Goal: Check status: Check status

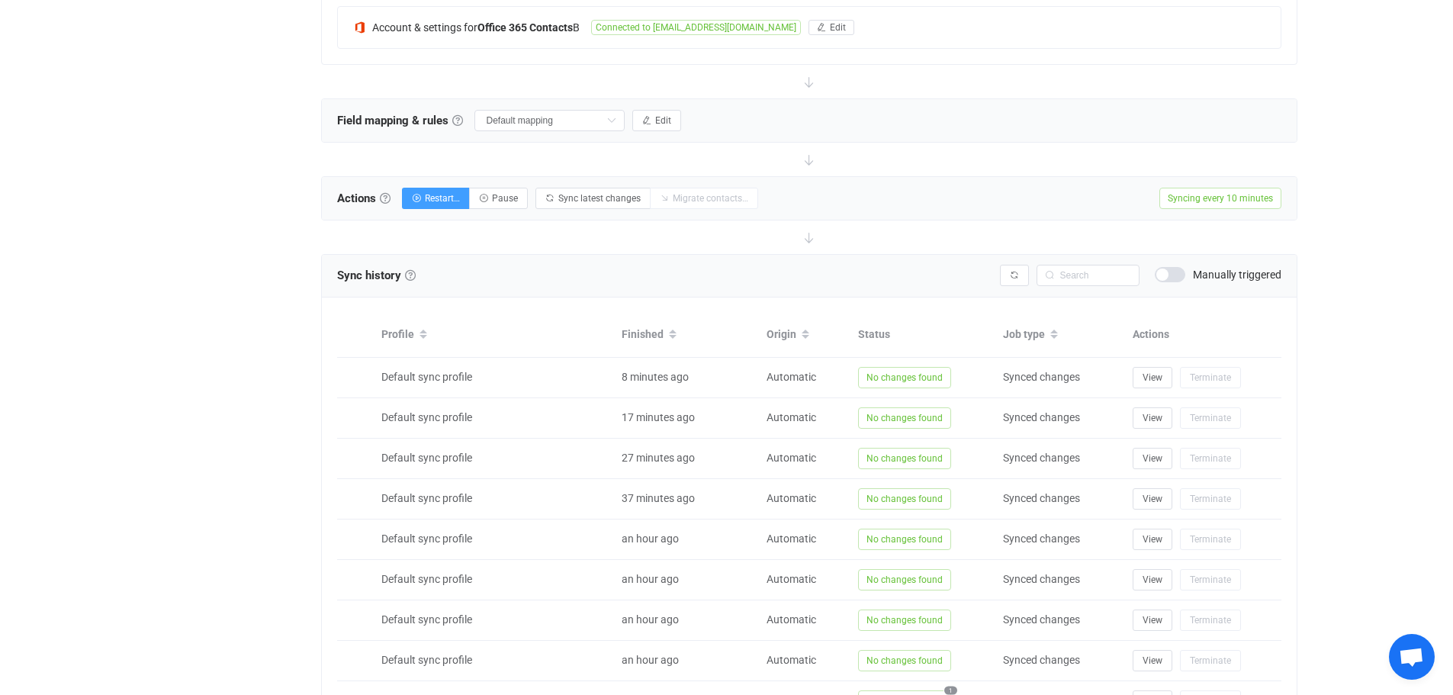
scroll to position [429, 0]
click at [1013, 275] on icon "button" at bounding box center [1014, 275] width 9 height 9
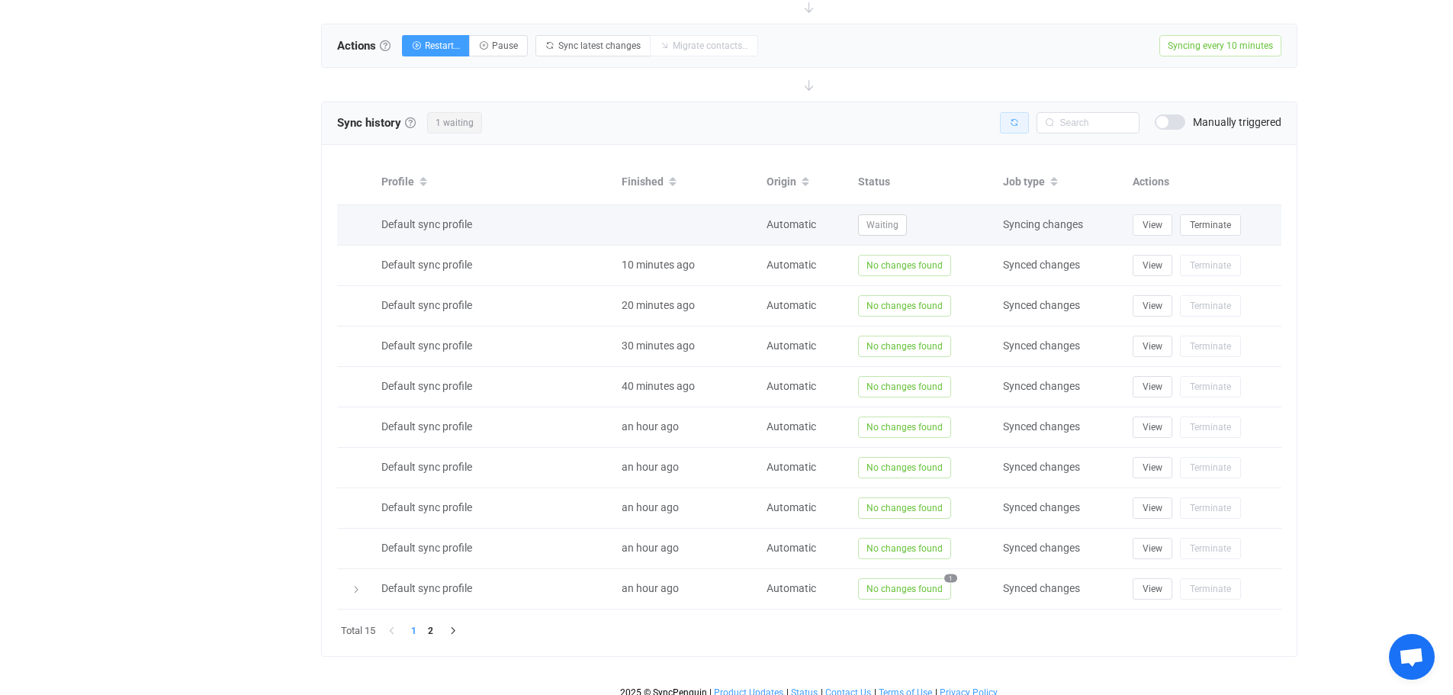
scroll to position [590, 0]
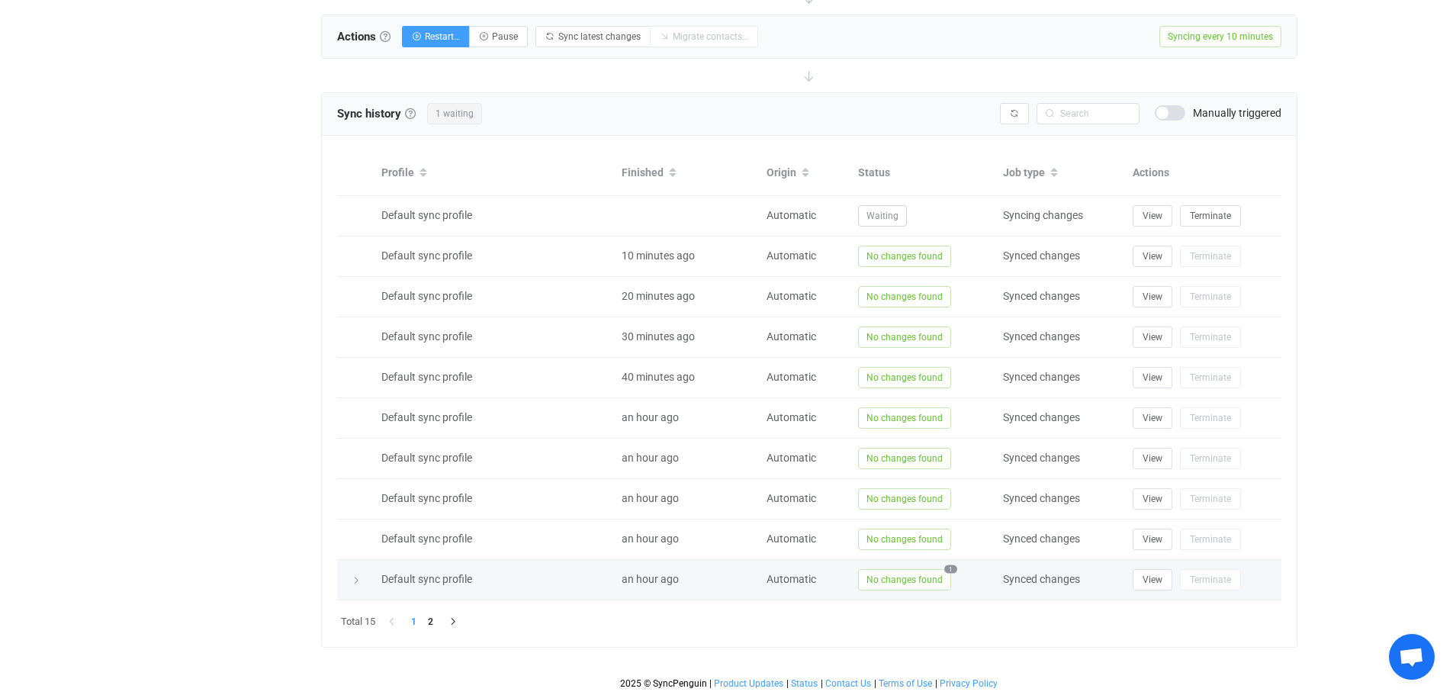
click at [950, 564] on span "1" at bounding box center [950, 568] width 13 height 8
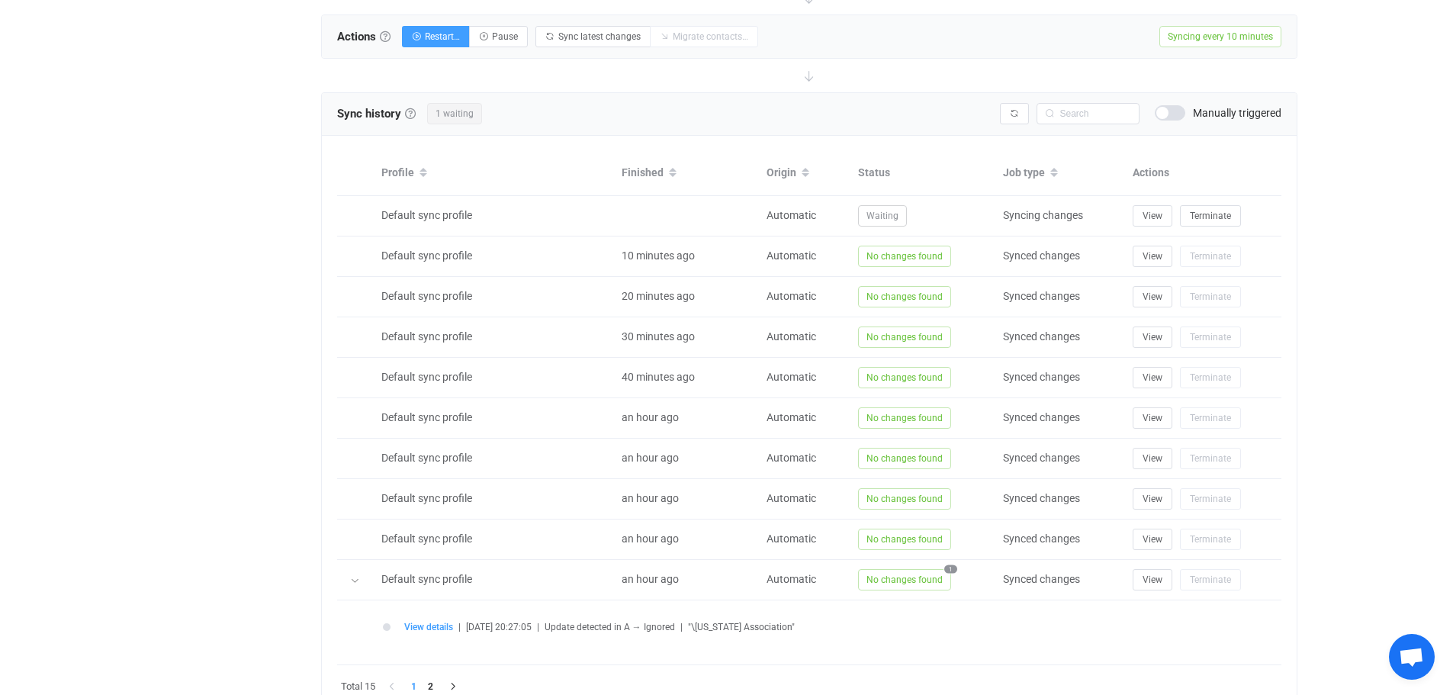
click at [612, 628] on span "Update detected in A → Ignored" at bounding box center [609, 626] width 130 height 11
click at [410, 629] on span "View details" at bounding box center [428, 626] width 49 height 11
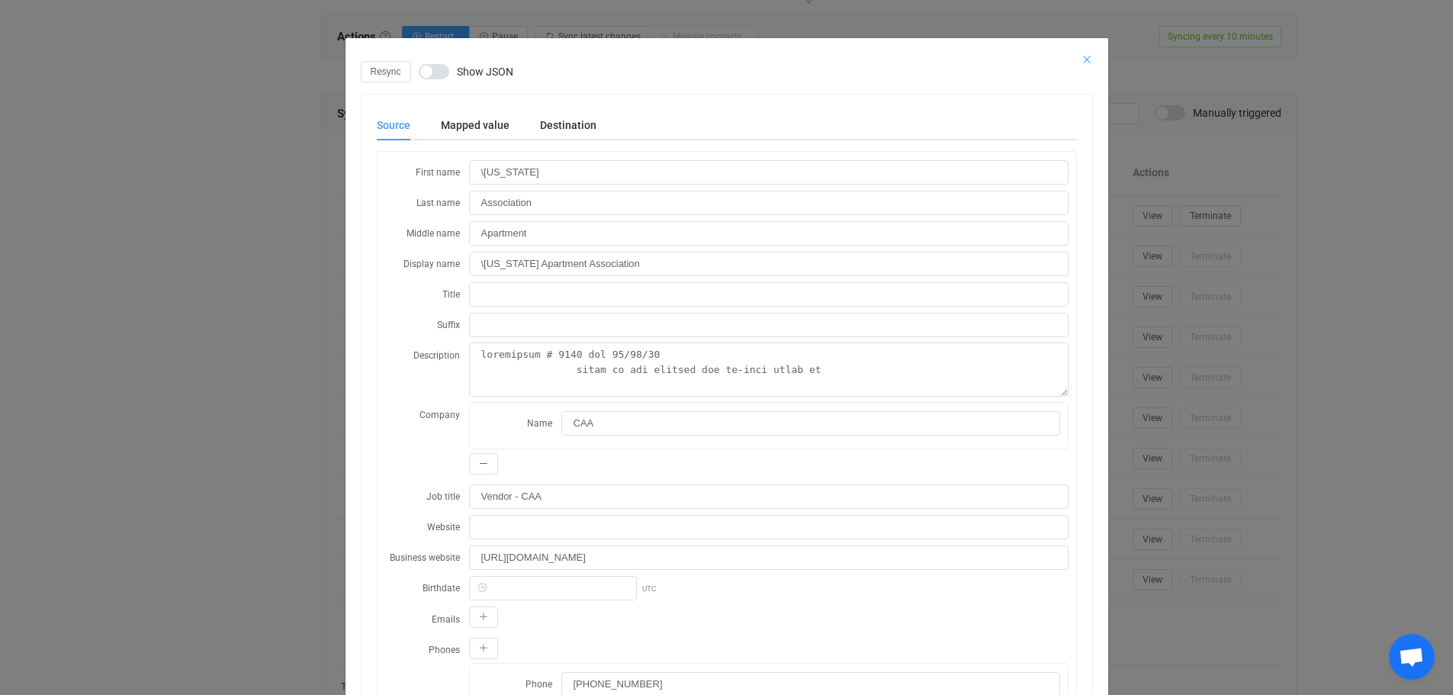
click at [1080, 56] on icon "Close" at bounding box center [1086, 59] width 12 height 12
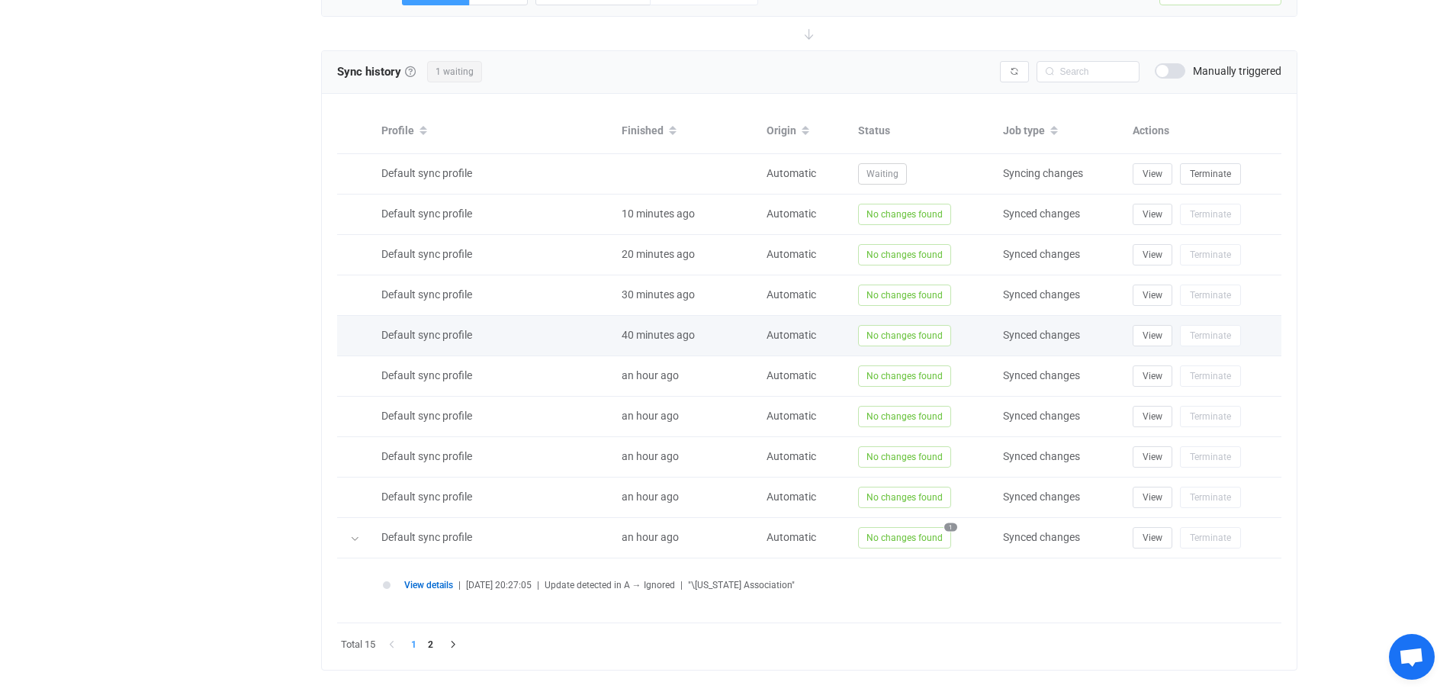
scroll to position [656, 0]
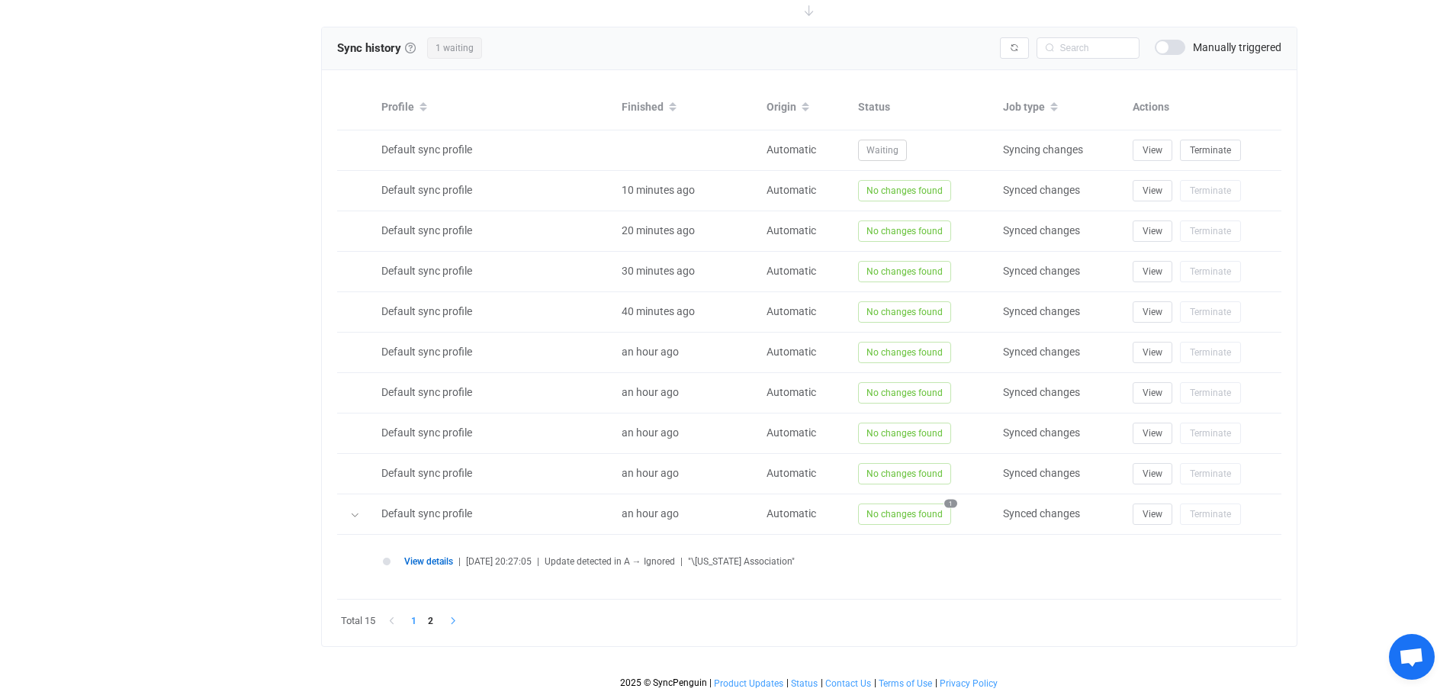
click at [448, 615] on button "button" at bounding box center [450, 620] width 23 height 17
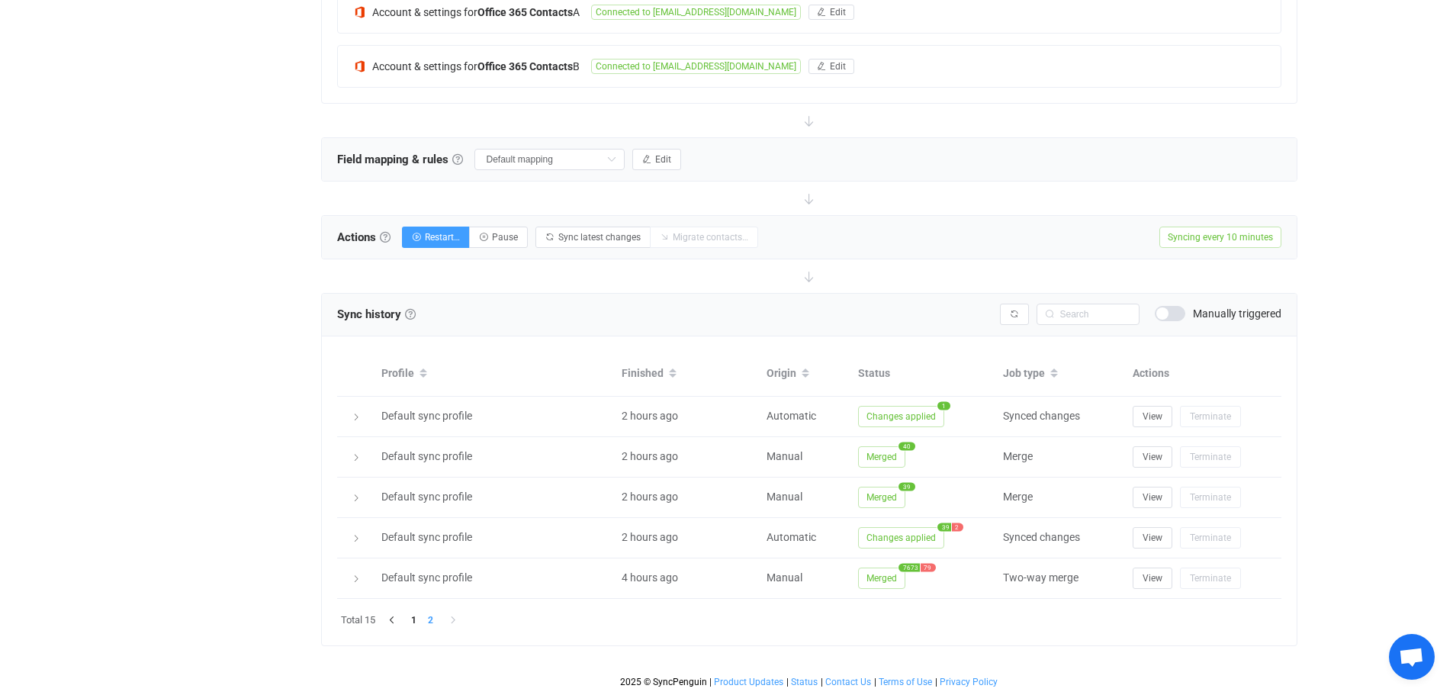
scroll to position [388, 0]
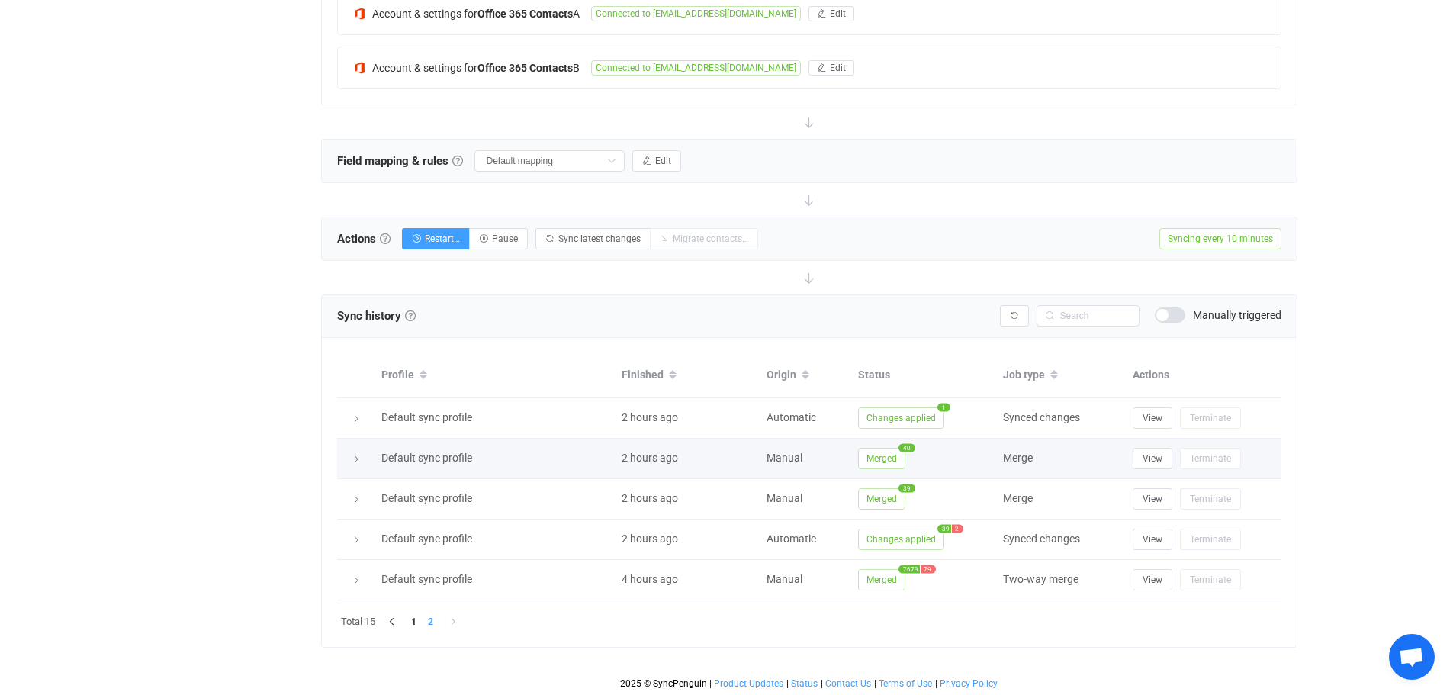
click at [876, 453] on span "Merged" at bounding box center [881, 458] width 47 height 21
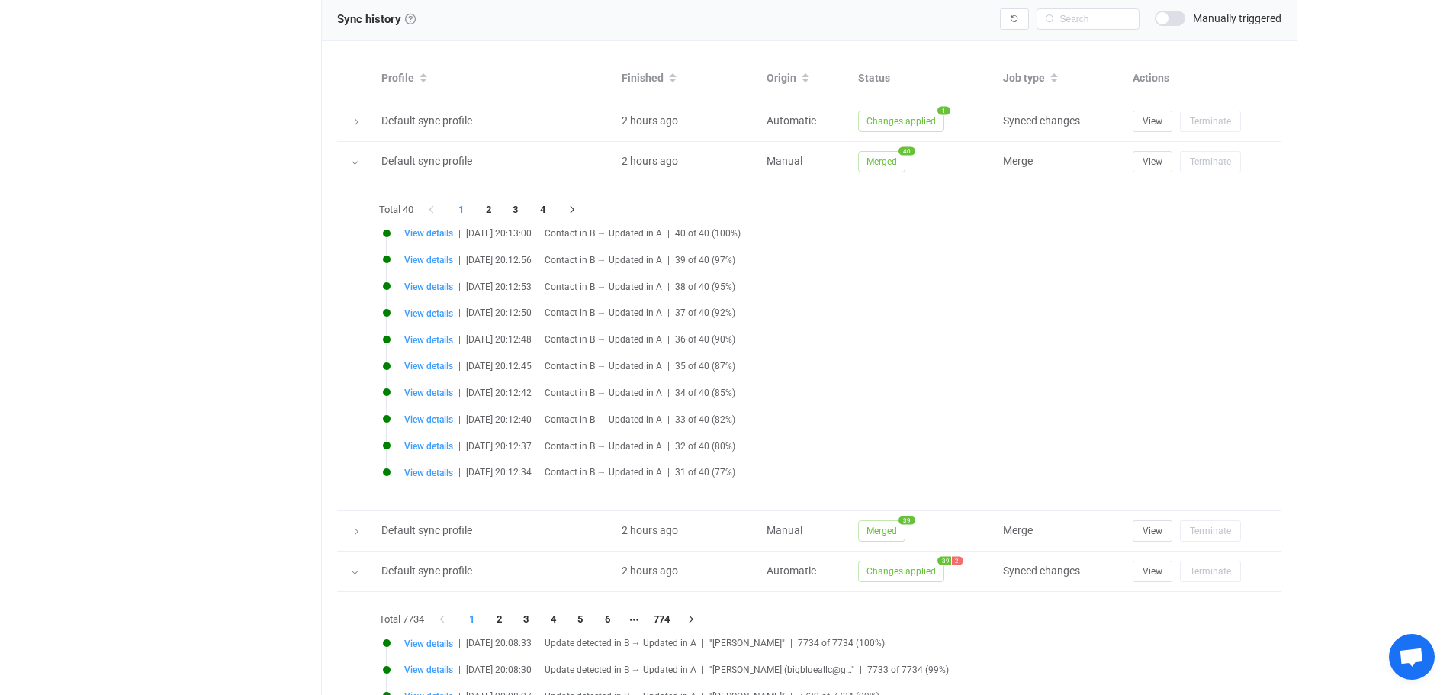
scroll to position [693, 0]
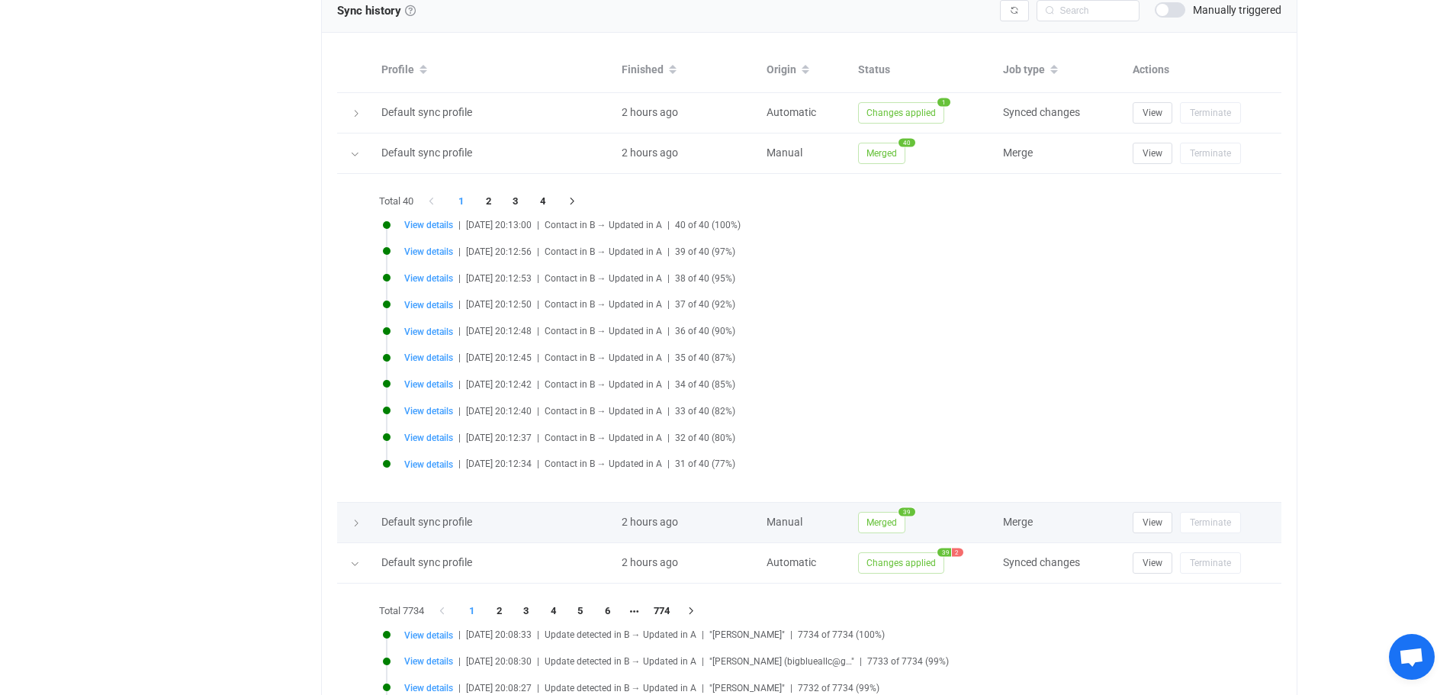
click at [353, 525] on icon at bounding box center [356, 523] width 9 height 9
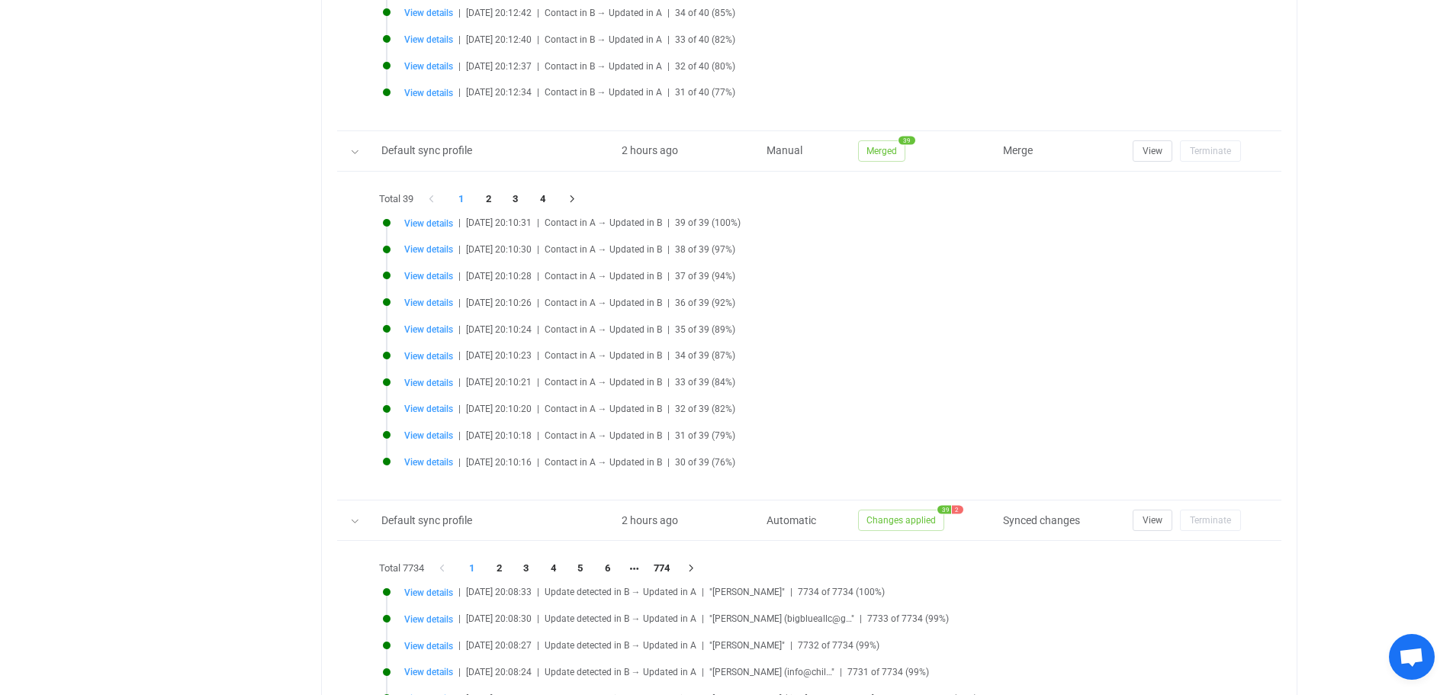
scroll to position [1074, 0]
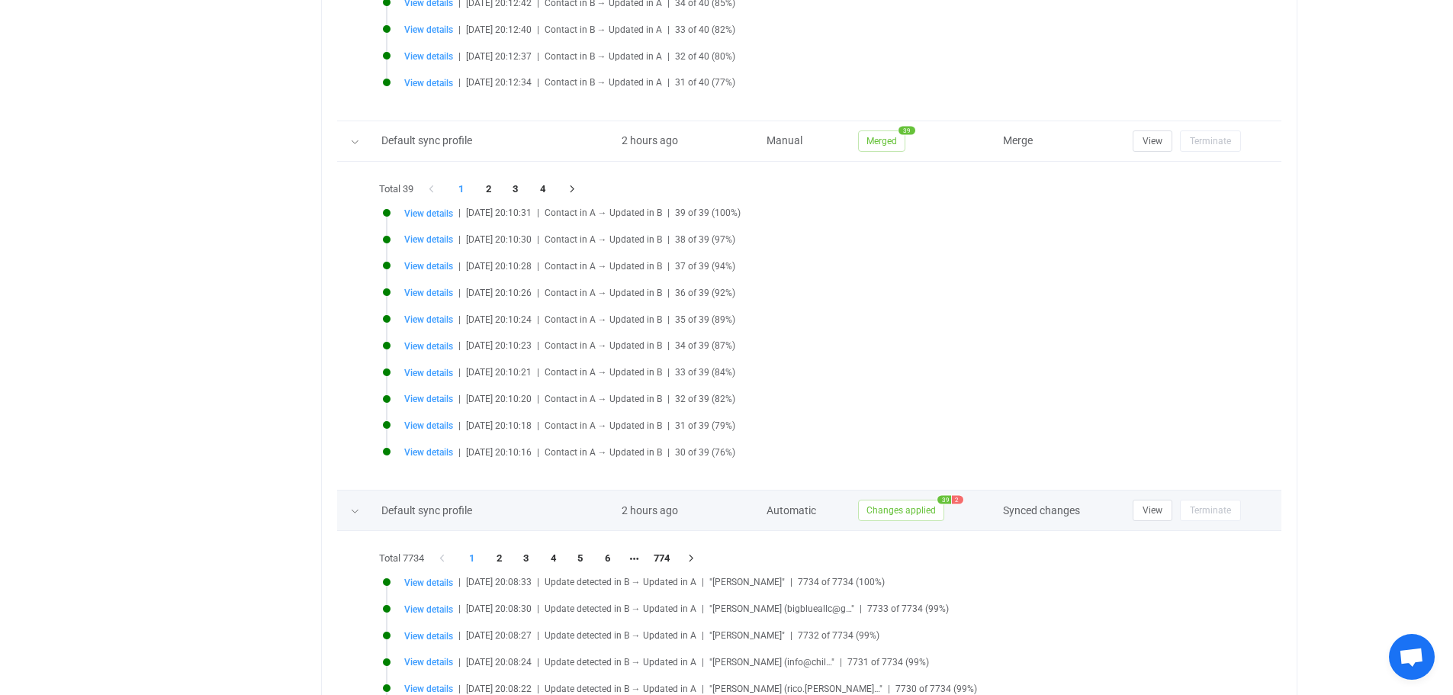
click at [872, 506] on span "Changes applied" at bounding box center [901, 509] width 86 height 21
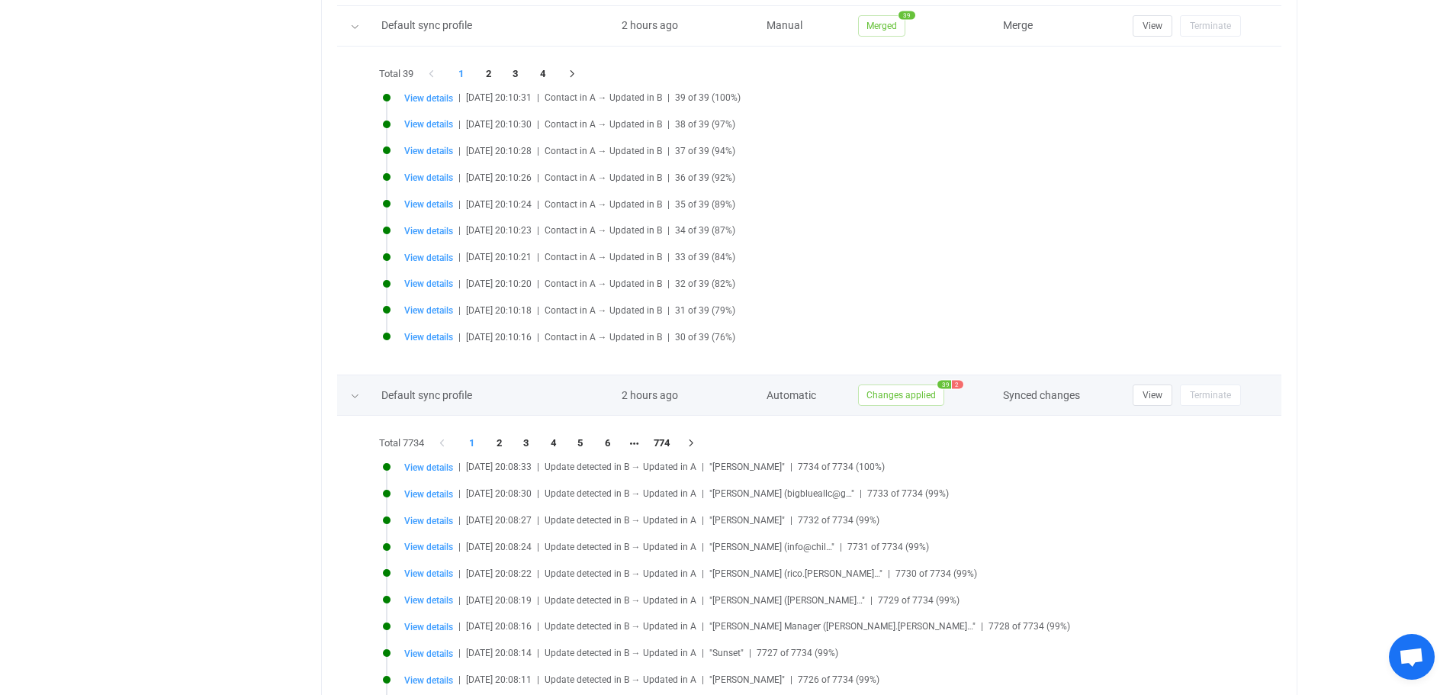
scroll to position [1375, 0]
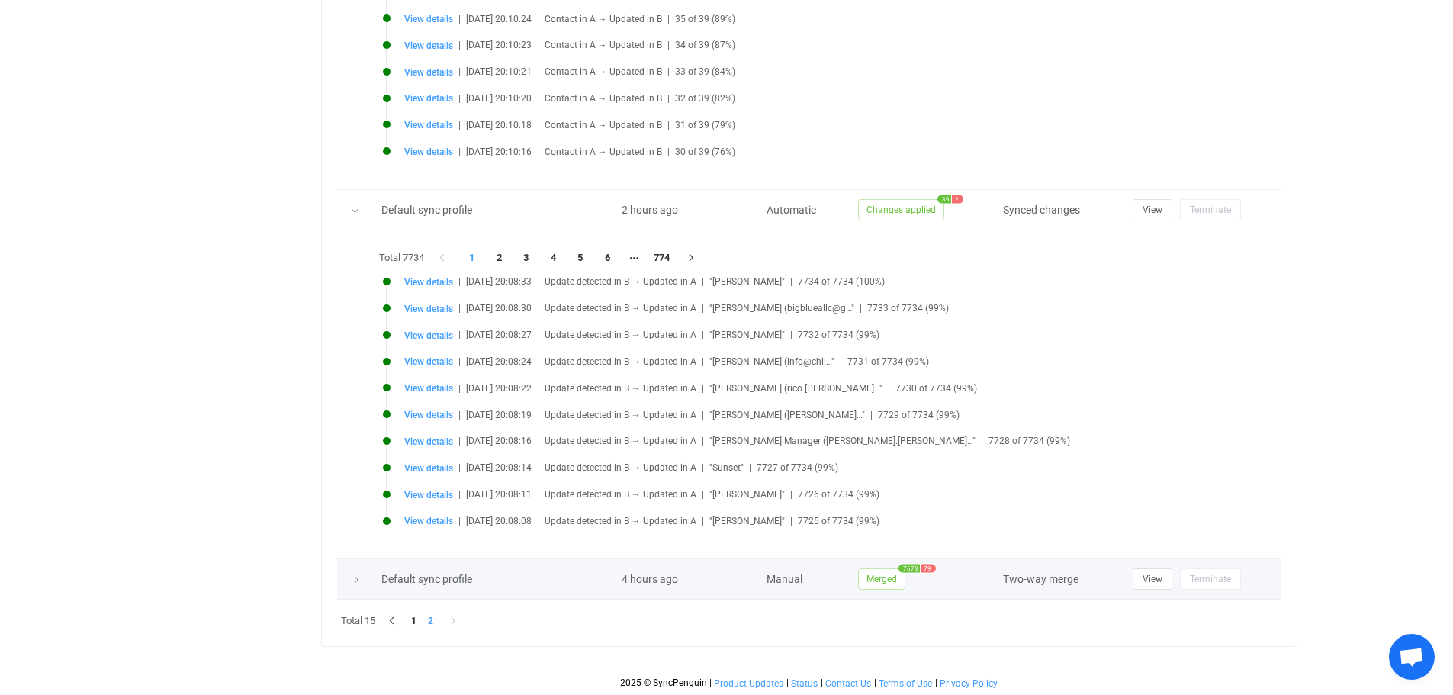
click at [887, 582] on span "Merged" at bounding box center [881, 578] width 47 height 21
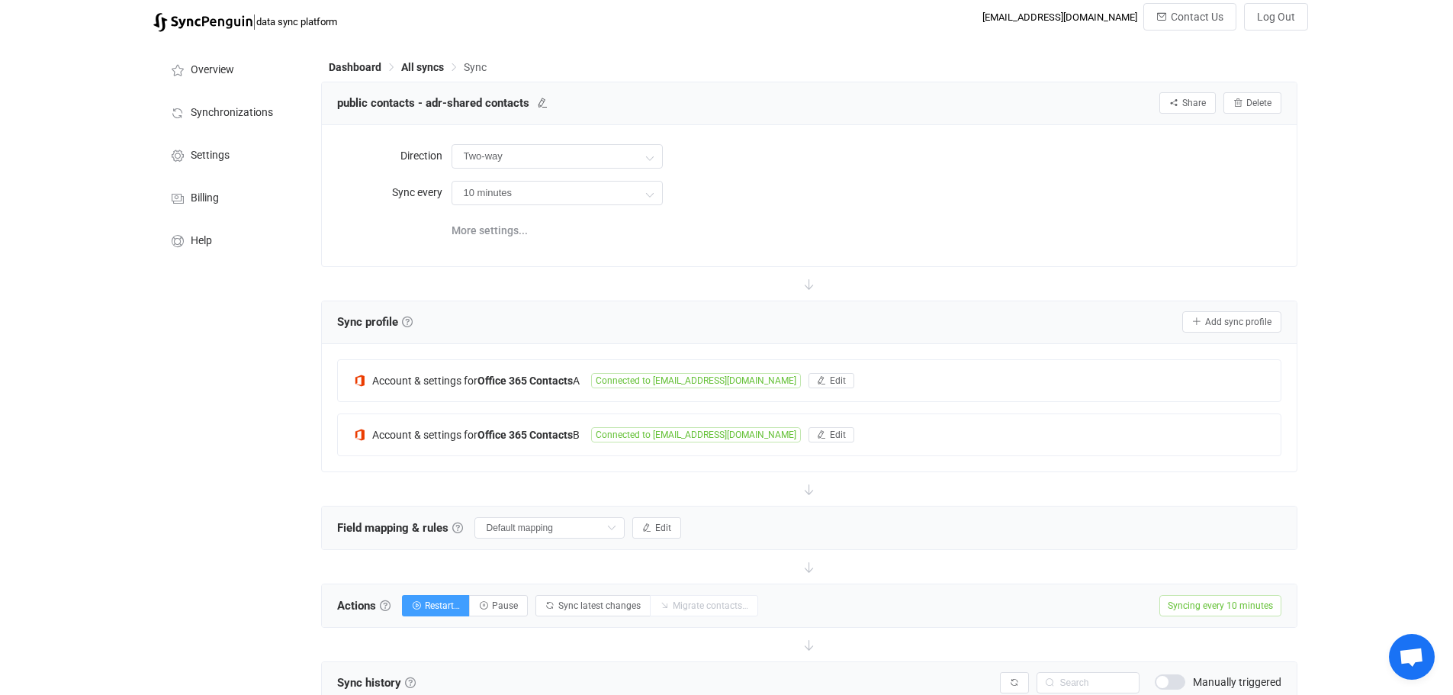
scroll to position [2, 0]
